Goal: Download file/media

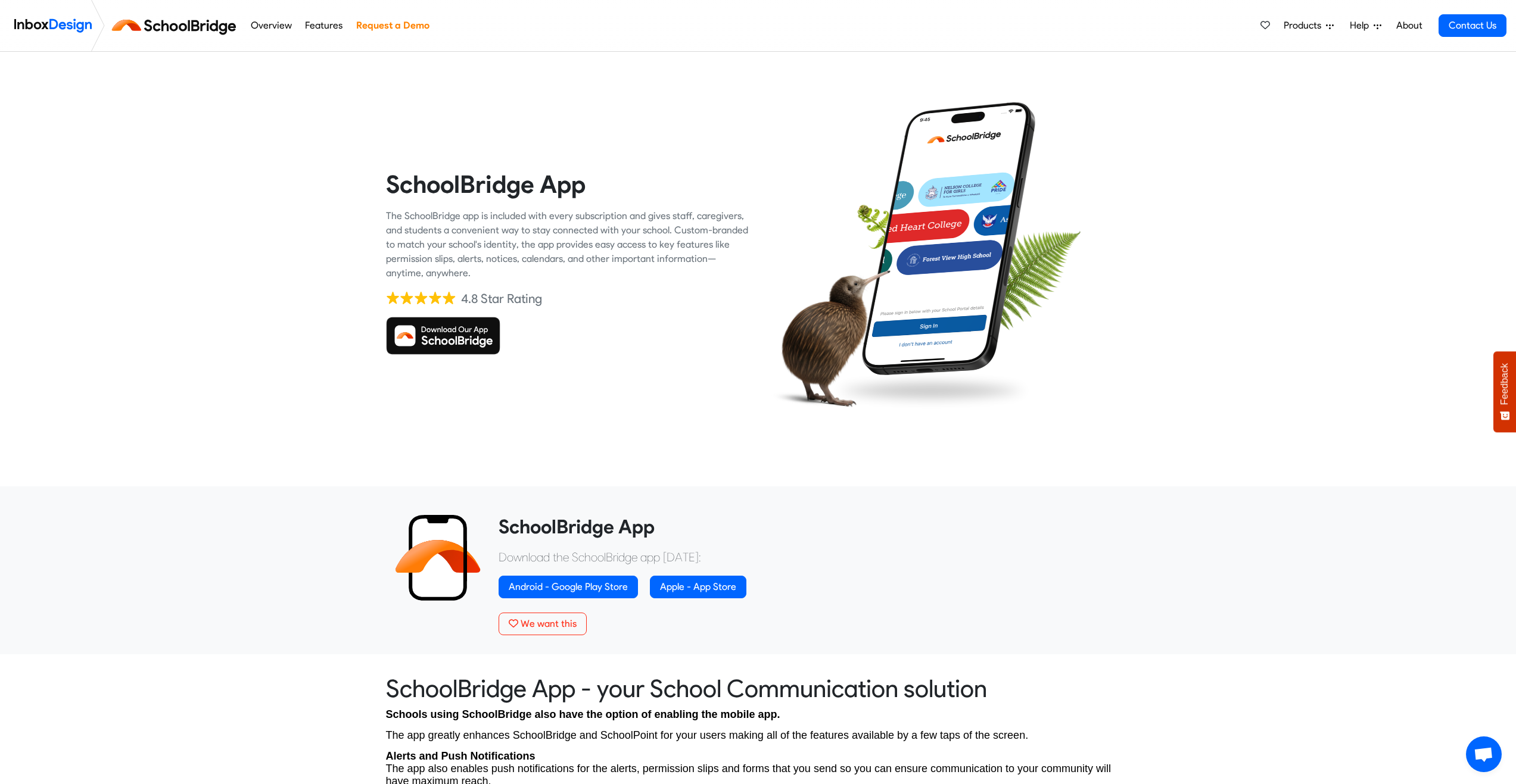
click at [449, 336] on img at bounding box center [442, 336] width 114 height 38
click at [470, 337] on img at bounding box center [442, 336] width 114 height 38
